Goal: Task Accomplishment & Management: Use online tool/utility

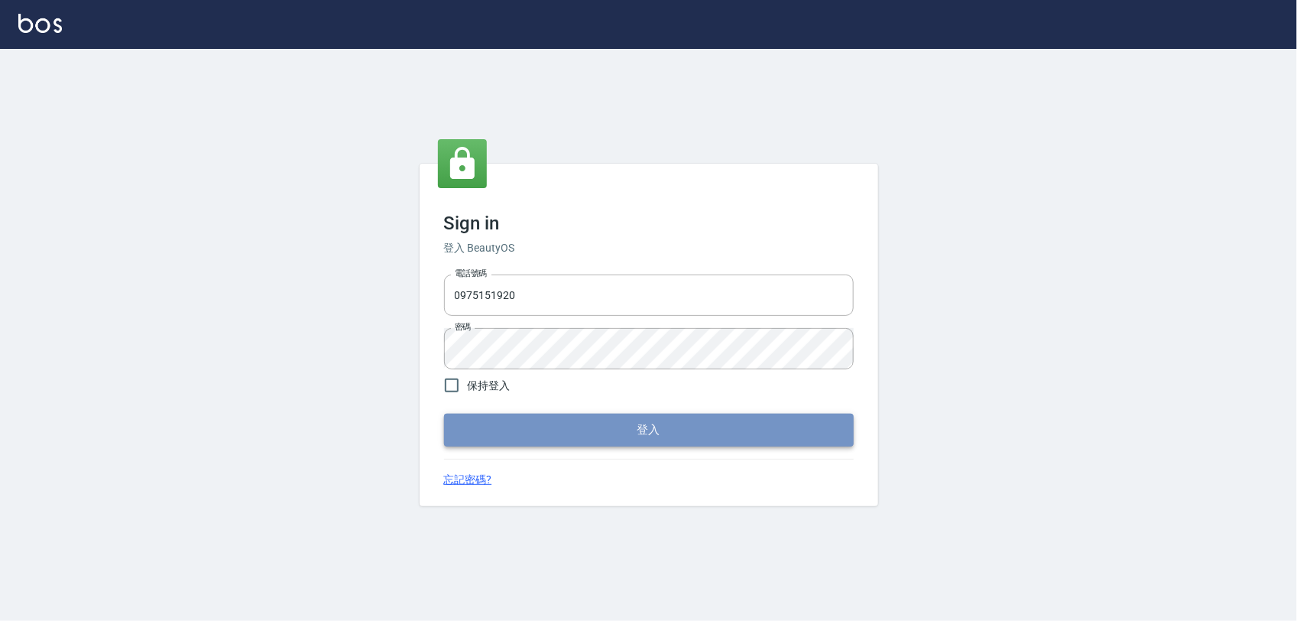
click at [617, 433] on button "登入" at bounding box center [649, 429] width 410 height 32
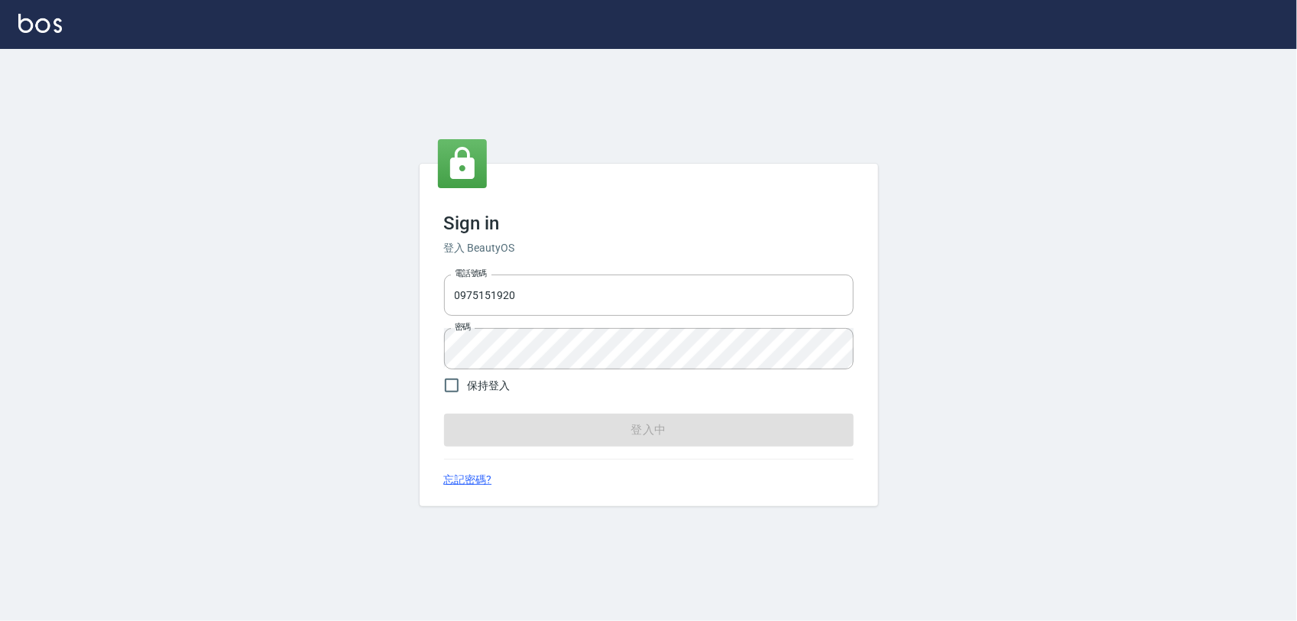
click at [617, 433] on form "電話號碼 [PHONE_NUMBER] 電話號碼 密碼 密碼 保持登入 登入中" at bounding box center [649, 356] width 410 height 177
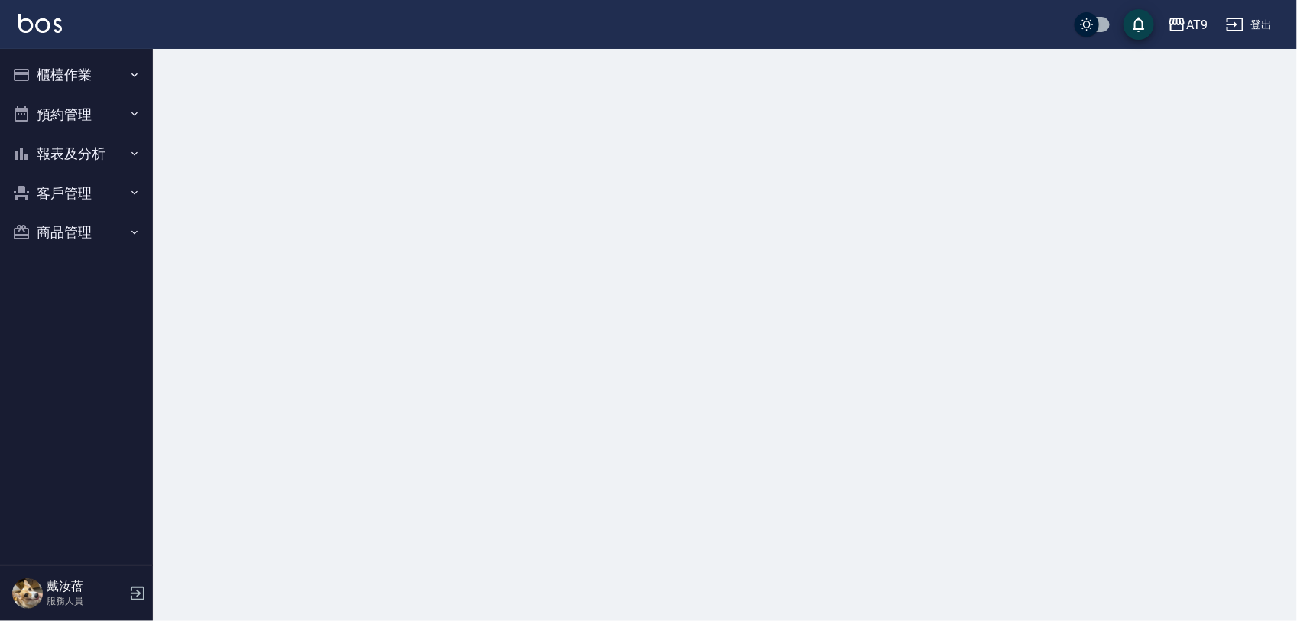
click at [75, 67] on button "櫃檯作業" at bounding box center [76, 75] width 141 height 40
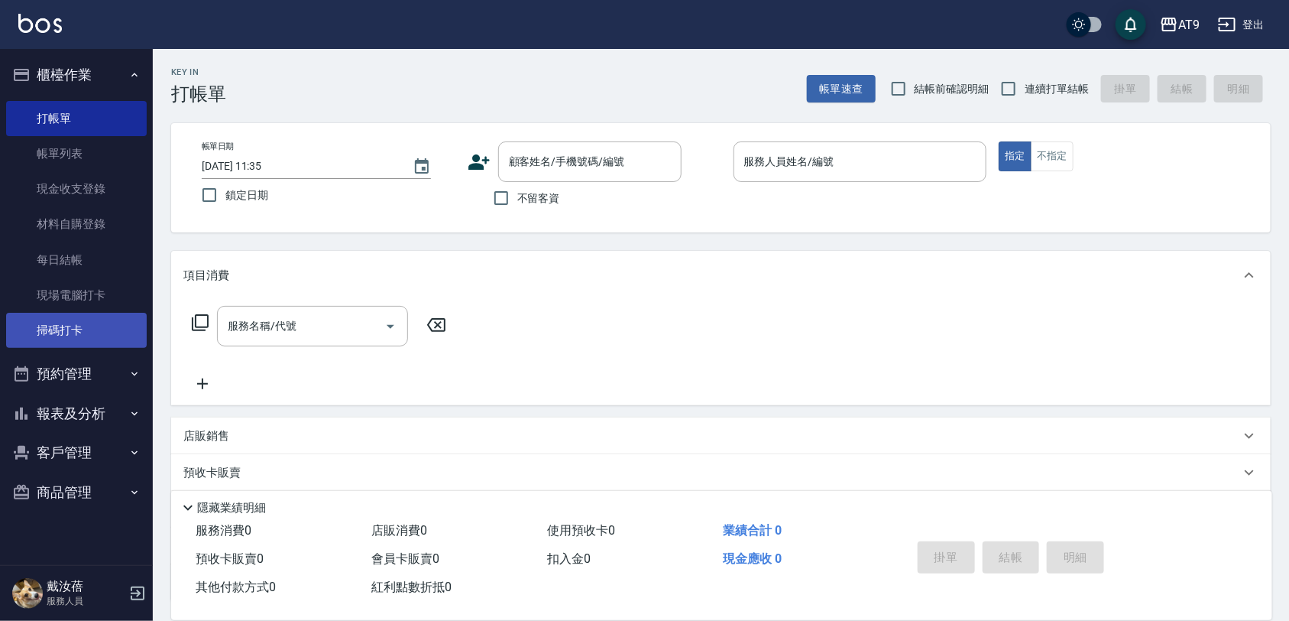
click at [125, 323] on link "掃碼打卡" at bounding box center [76, 330] width 141 height 35
